Goal: Information Seeking & Learning: Learn about a topic

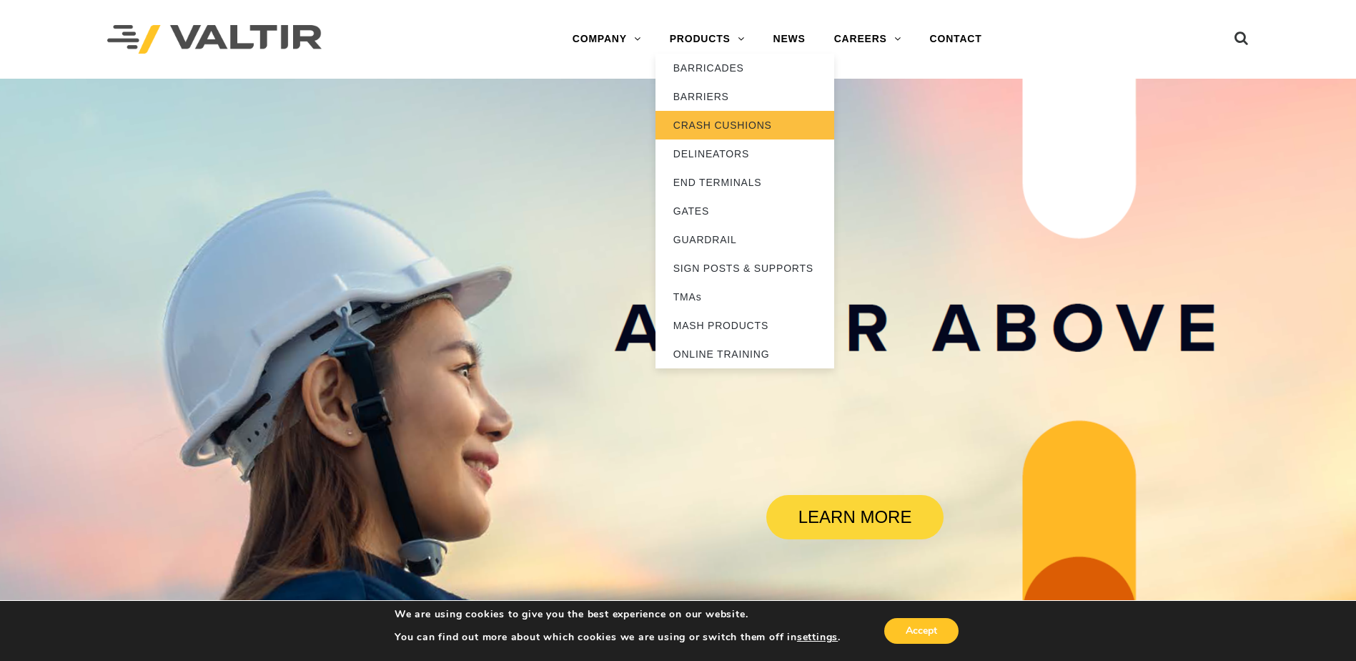
click at [715, 120] on link "CRASH CUSHIONS" at bounding box center [745, 125] width 179 height 29
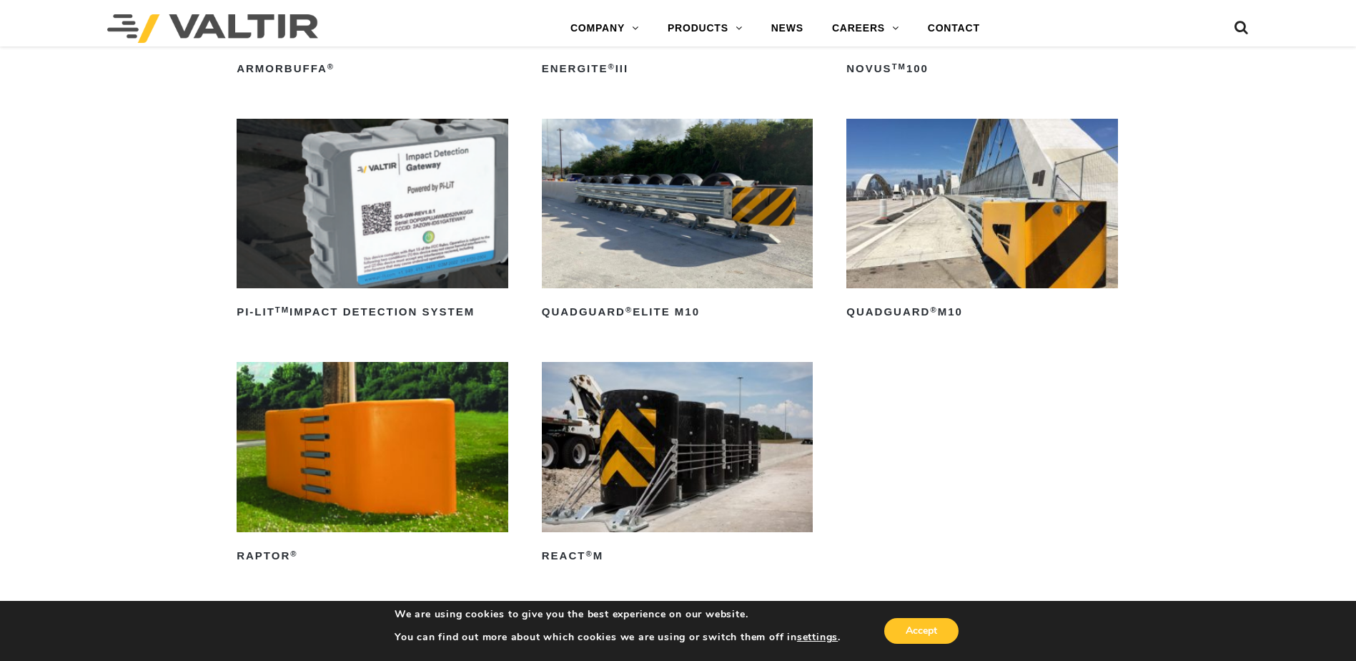
scroll to position [429, 0]
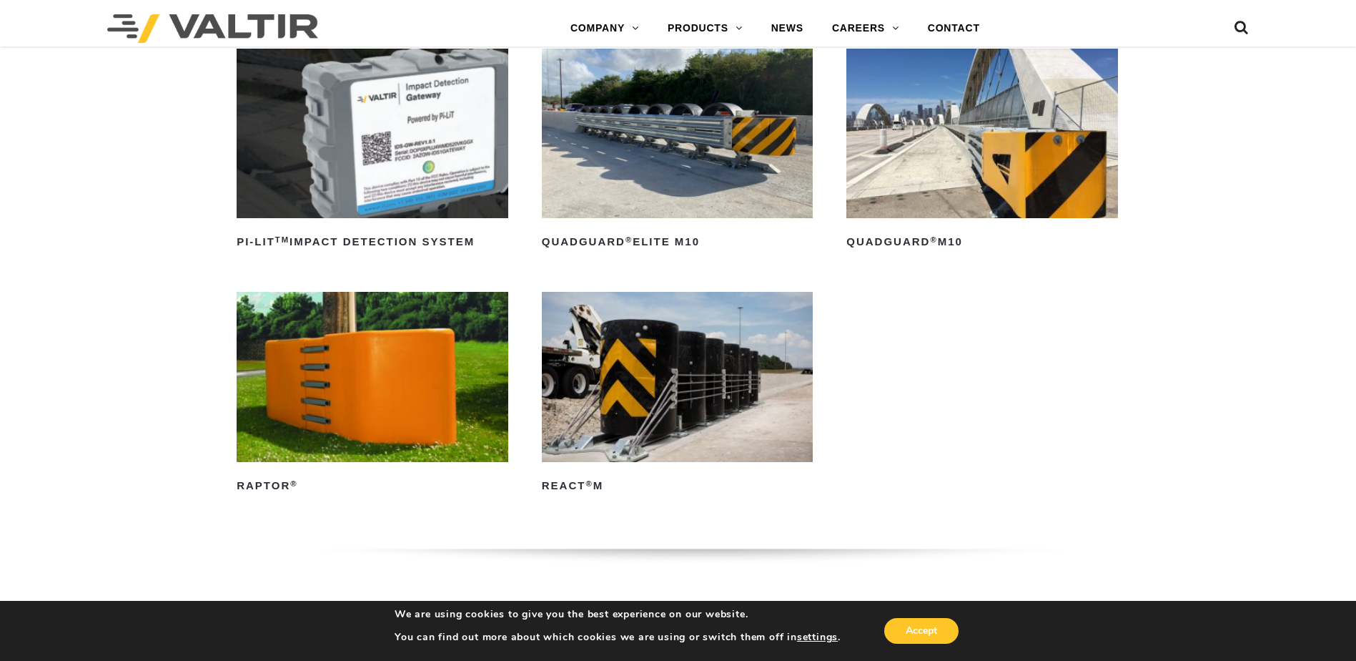
click at [932, 167] on img at bounding box center [982, 133] width 272 height 169
